Goal: Task Accomplishment & Management: Manage account settings

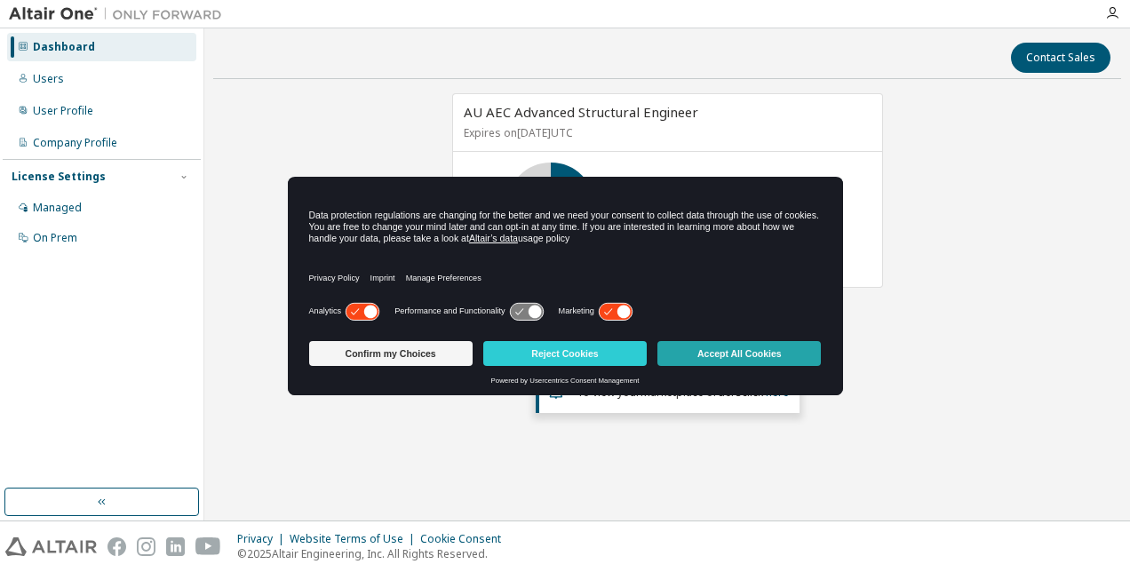
click at [697, 354] on button "Accept All Cookies" at bounding box center [738, 353] width 163 height 25
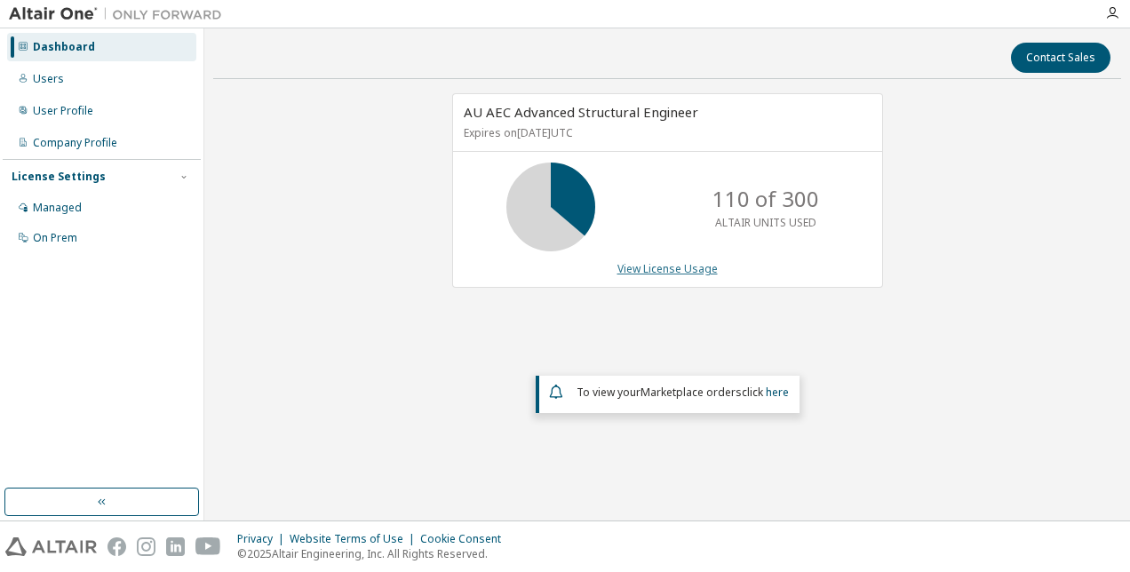
click at [655, 266] on link "View License Usage" at bounding box center [667, 268] width 100 height 15
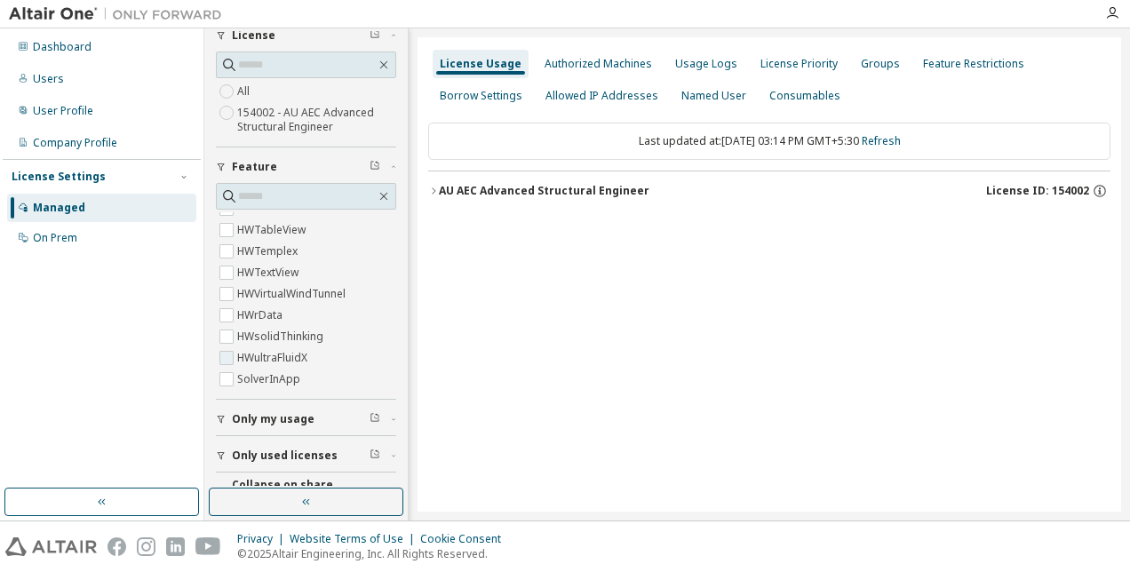
scroll to position [106, 0]
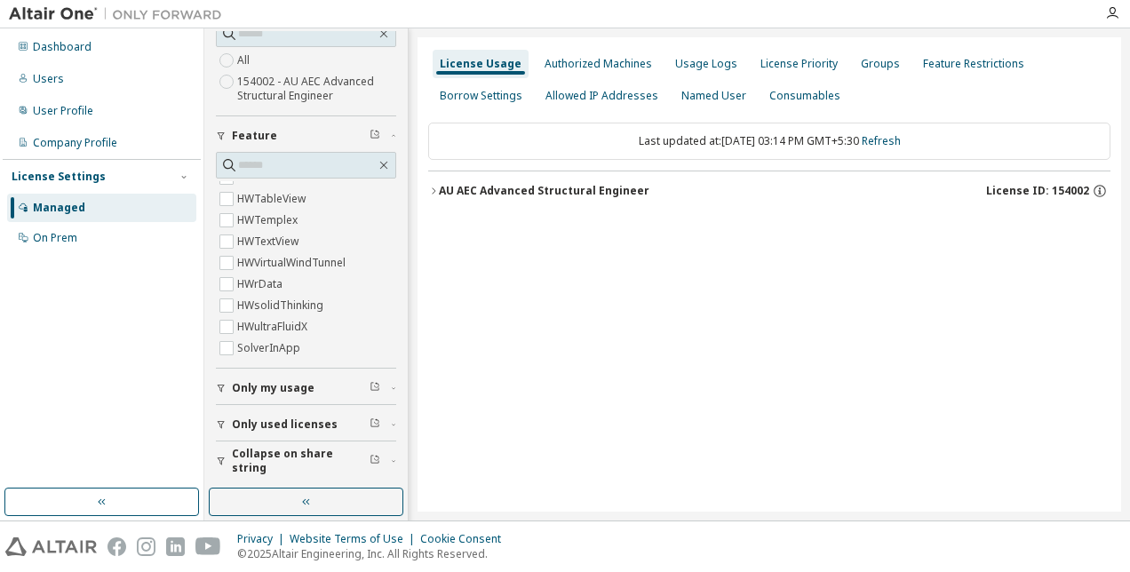
click at [263, 429] on span "Only used licenses" at bounding box center [285, 424] width 106 height 14
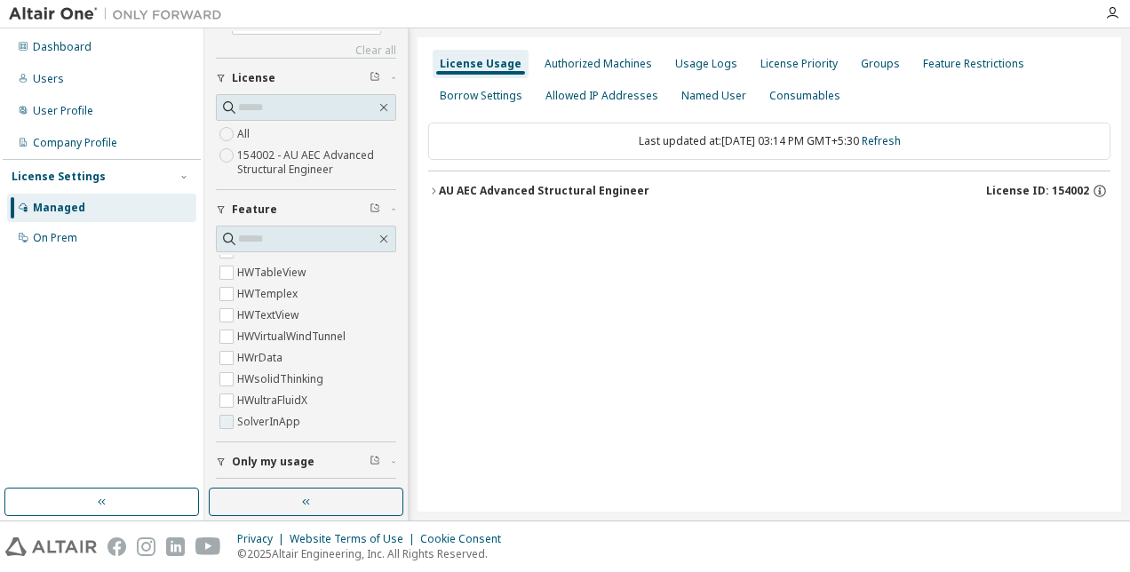
scroll to position [0, 0]
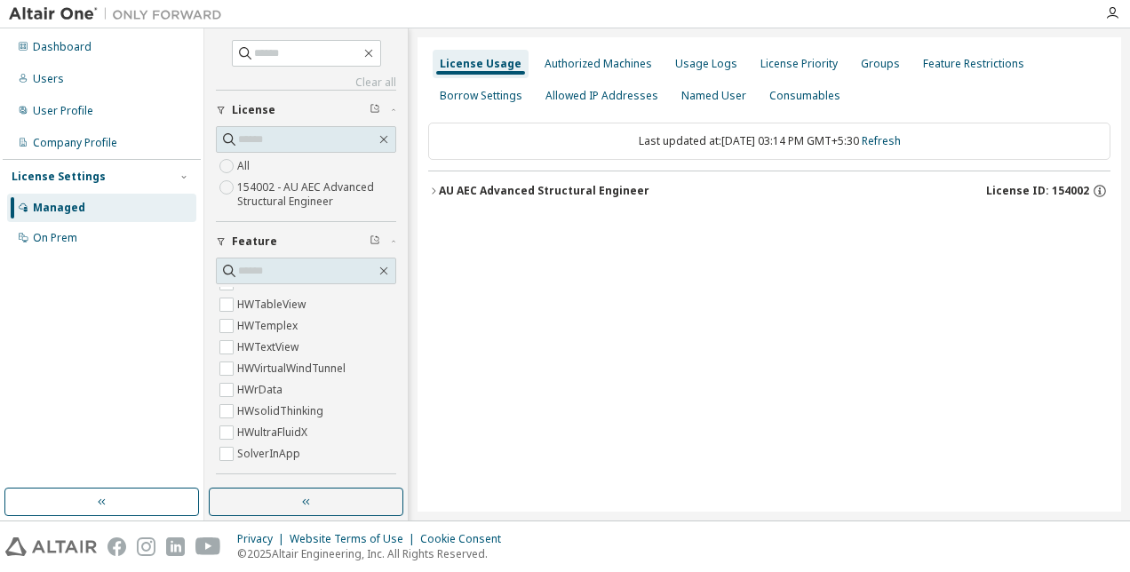
click at [435, 194] on icon "button" at bounding box center [433, 191] width 11 height 11
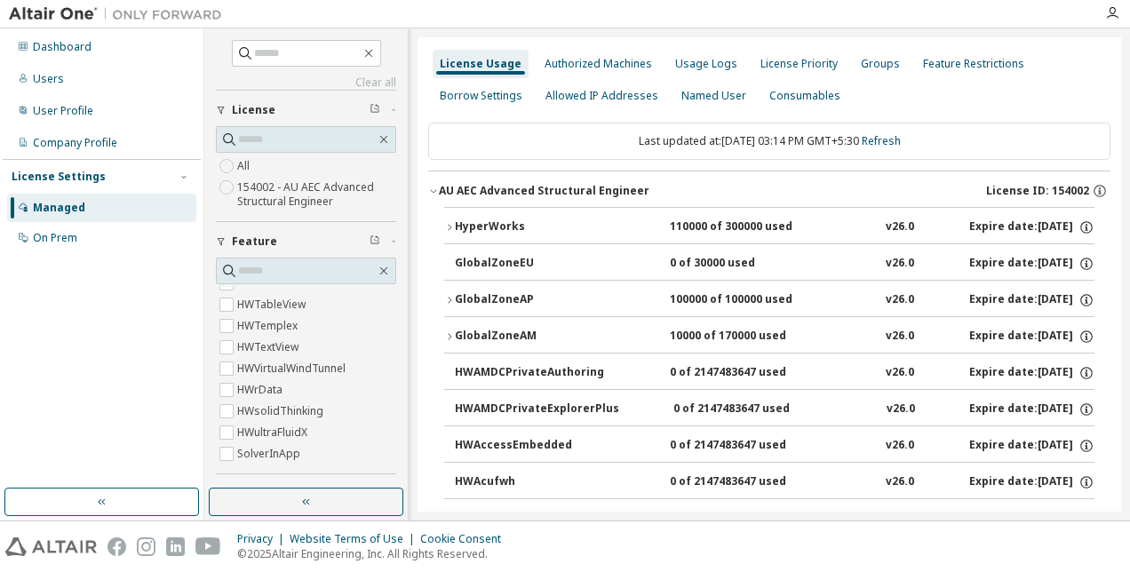
click at [435, 194] on icon "button" at bounding box center [433, 191] width 11 height 11
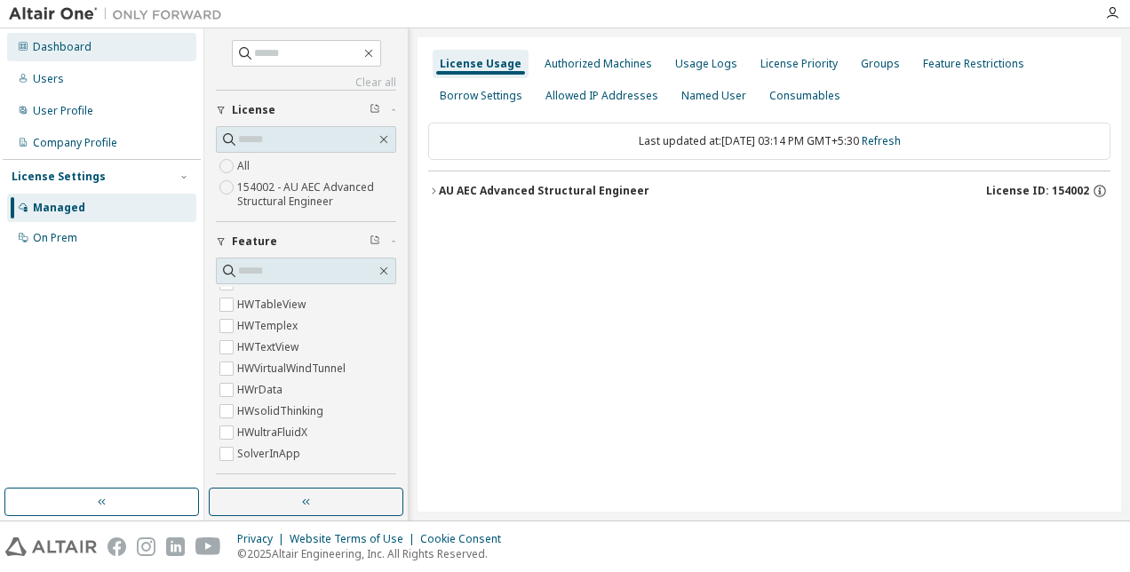
click at [61, 45] on div "Dashboard" at bounding box center [62, 47] width 59 height 14
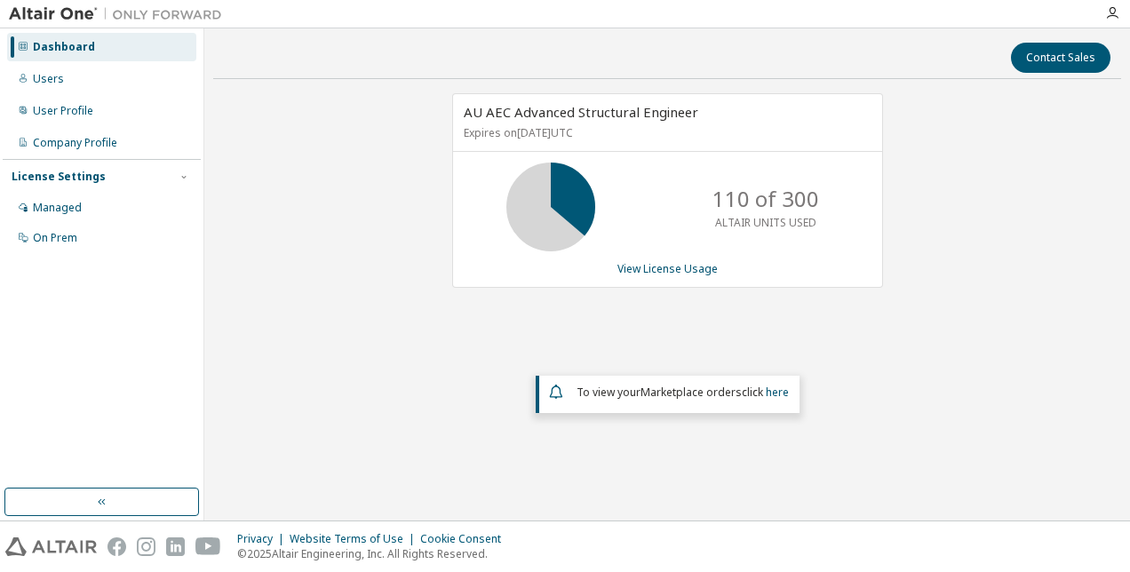
click at [606, 404] on div "To view your Marketplace orders click here" at bounding box center [668, 394] width 264 height 37
click at [74, 14] on img at bounding box center [120, 14] width 222 height 18
click at [61, 233] on div "On Prem" at bounding box center [55, 238] width 44 height 14
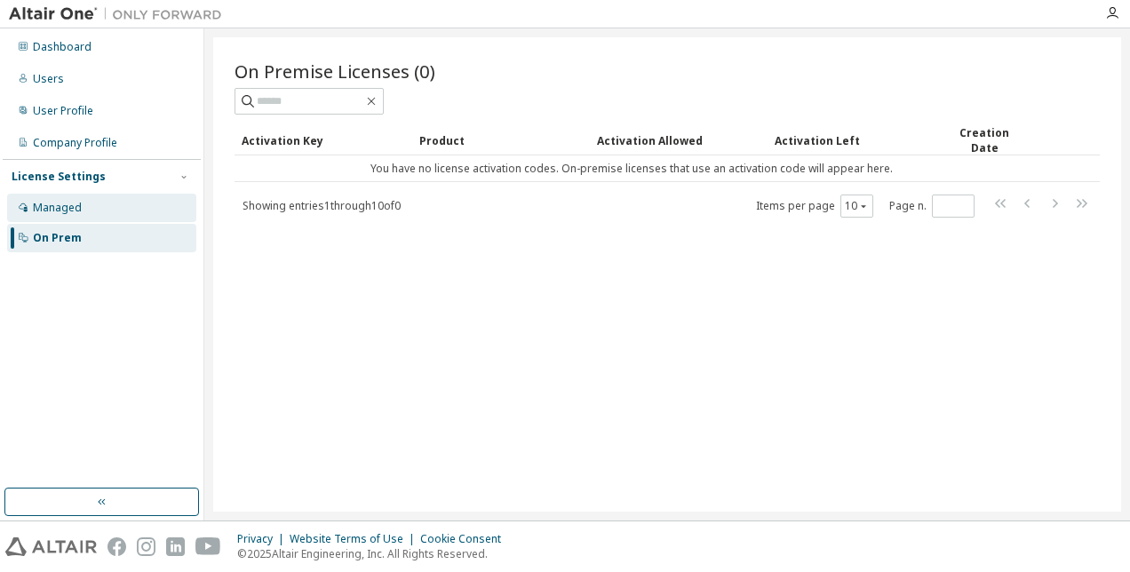
click at [67, 211] on div "Managed" at bounding box center [57, 208] width 49 height 14
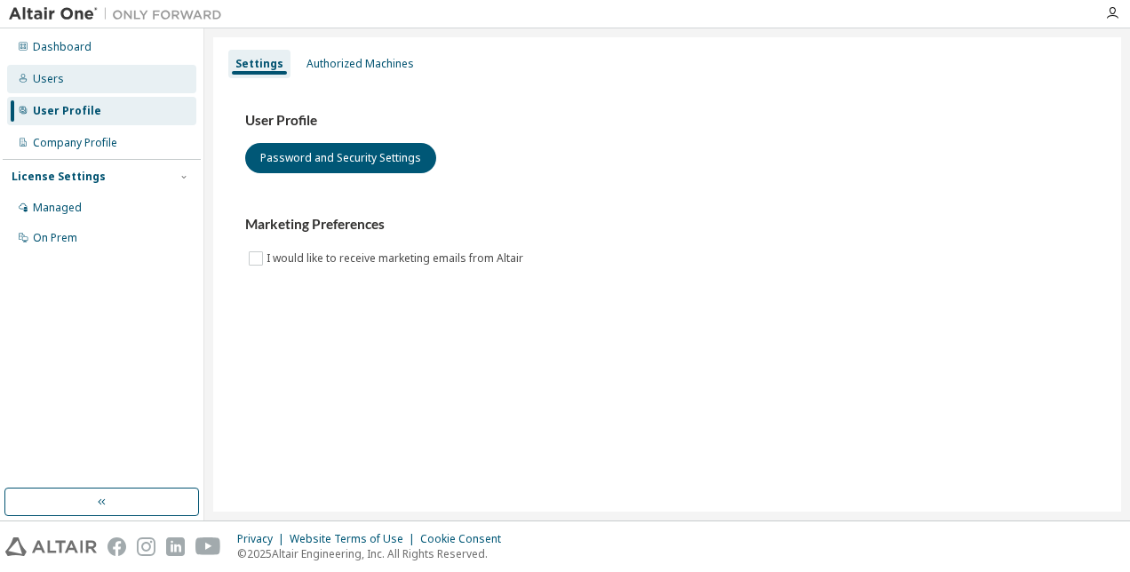
click at [64, 77] on div "Users" at bounding box center [101, 79] width 189 height 28
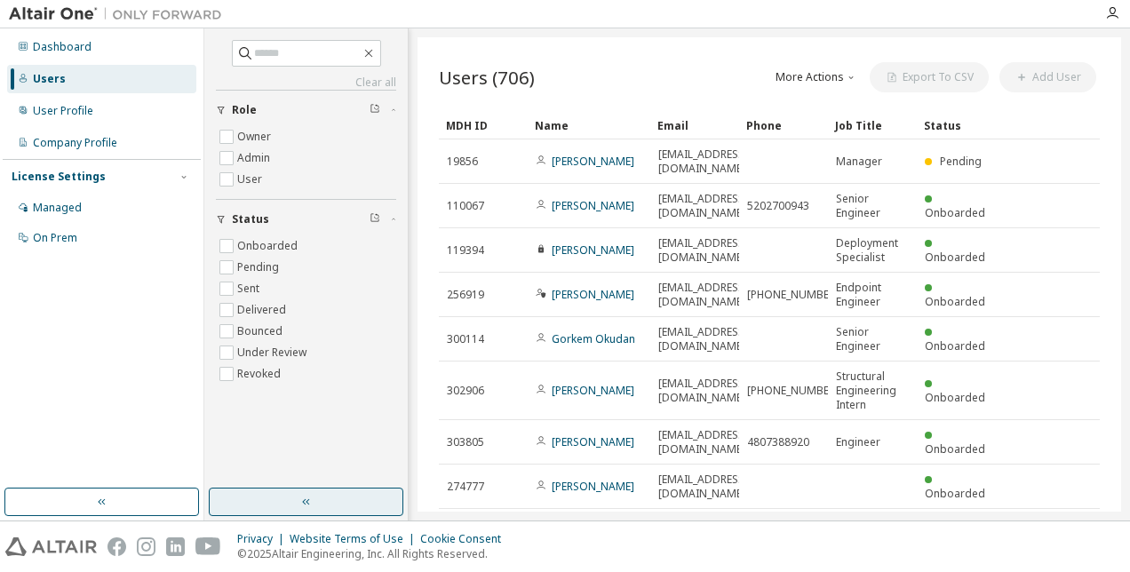
click at [278, 505] on button "button" at bounding box center [306, 502] width 195 height 28
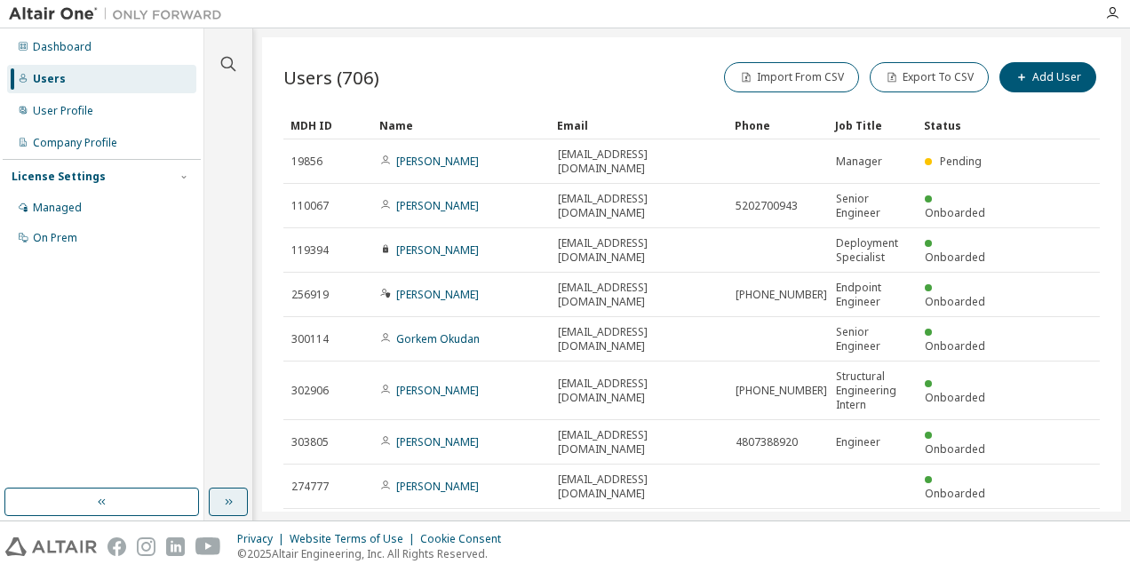
click at [221, 498] on icon "button" at bounding box center [228, 502] width 14 height 14
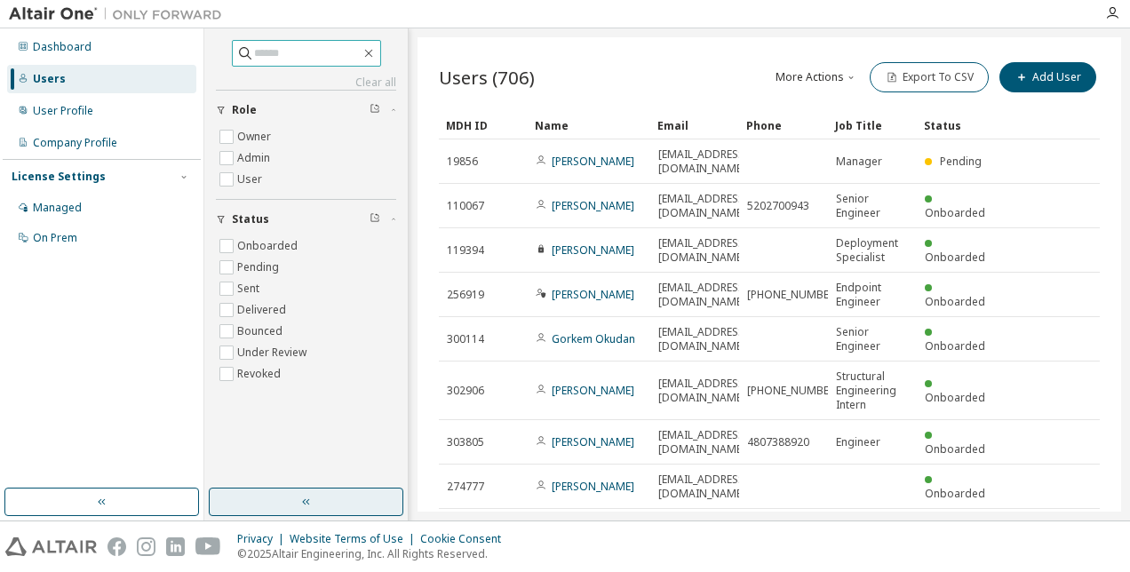
click at [268, 60] on input "text" at bounding box center [307, 53] width 107 height 18
type input "******"
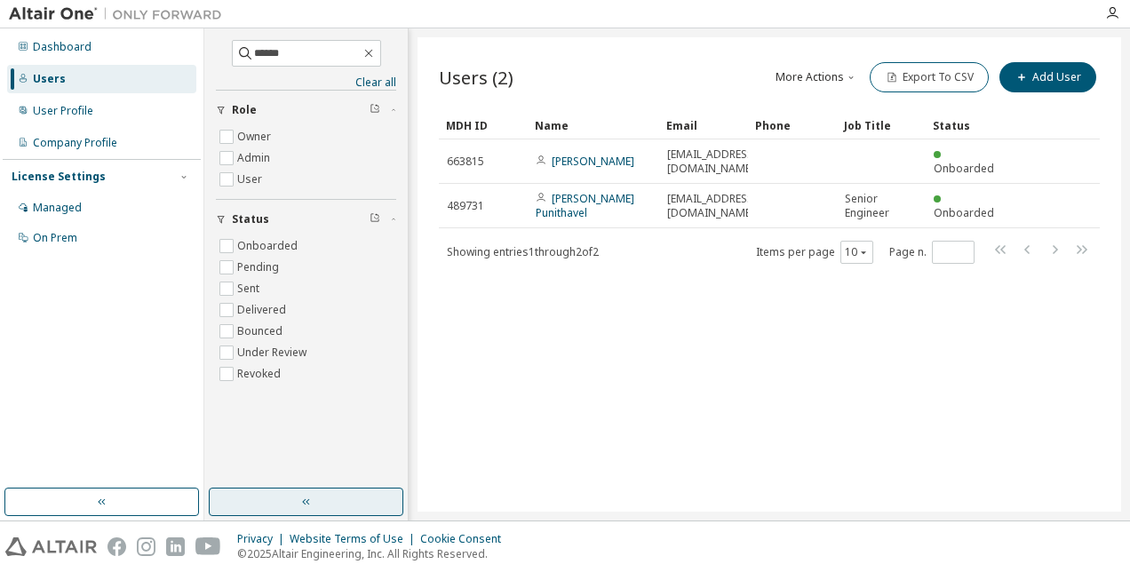
click at [274, 497] on button "button" at bounding box center [306, 502] width 195 height 28
